Goal: Transaction & Acquisition: Purchase product/service

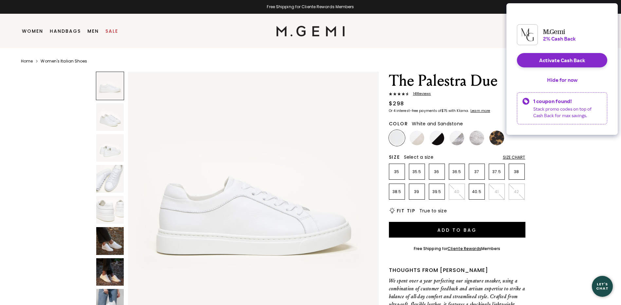
click at [418, 140] on img at bounding box center [416, 138] width 15 height 15
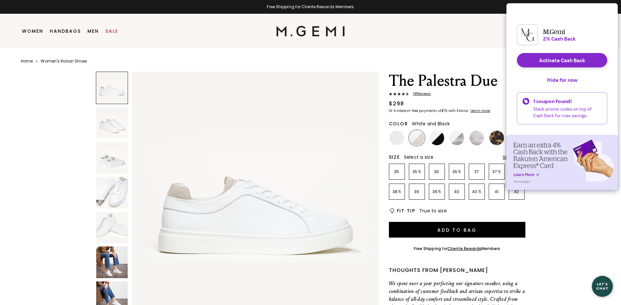
click at [436, 139] on img at bounding box center [436, 138] width 15 height 15
